Goal: Task Accomplishment & Management: Manage account settings

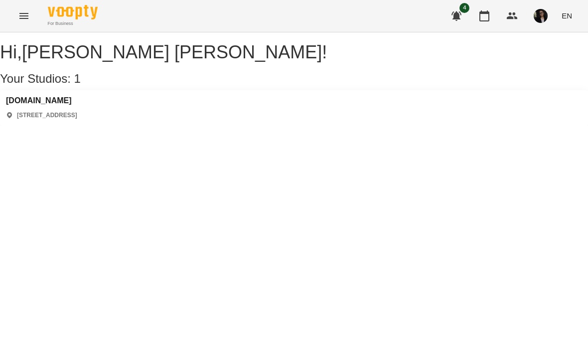
click at [50, 105] on h3 "[DOMAIN_NAME]" at bounding box center [41, 100] width 71 height 9
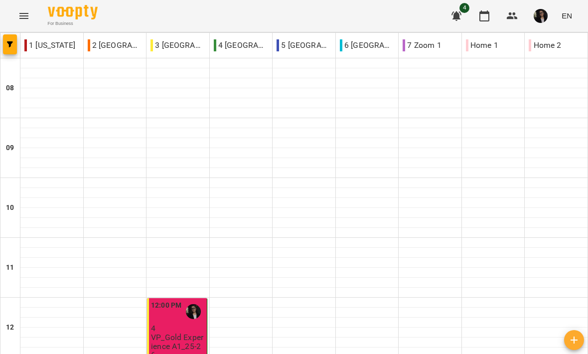
scroll to position [242, 0]
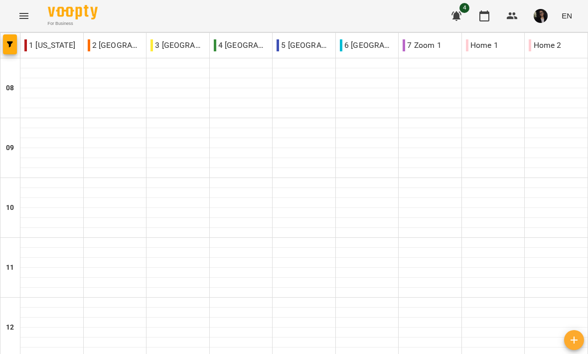
type input "**********"
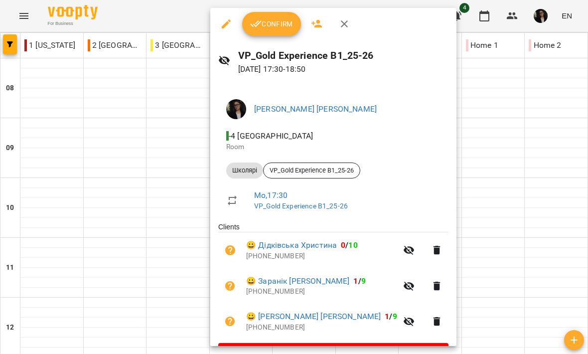
scroll to position [0, 0]
click at [281, 17] on button "Confirm" at bounding box center [271, 24] width 59 height 24
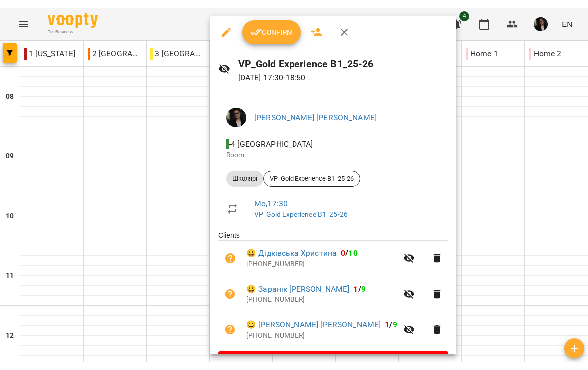
scroll to position [0, 0]
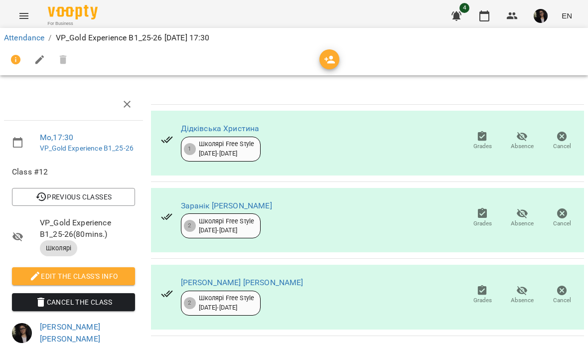
click at [28, 37] on link "Attendance" at bounding box center [24, 37] width 40 height 9
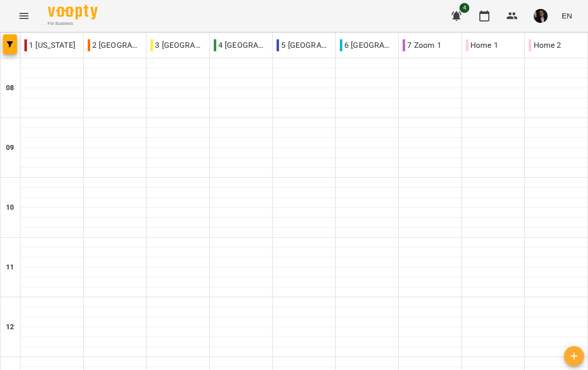
scroll to position [531, 0]
